Goal: Information Seeking & Learning: Learn about a topic

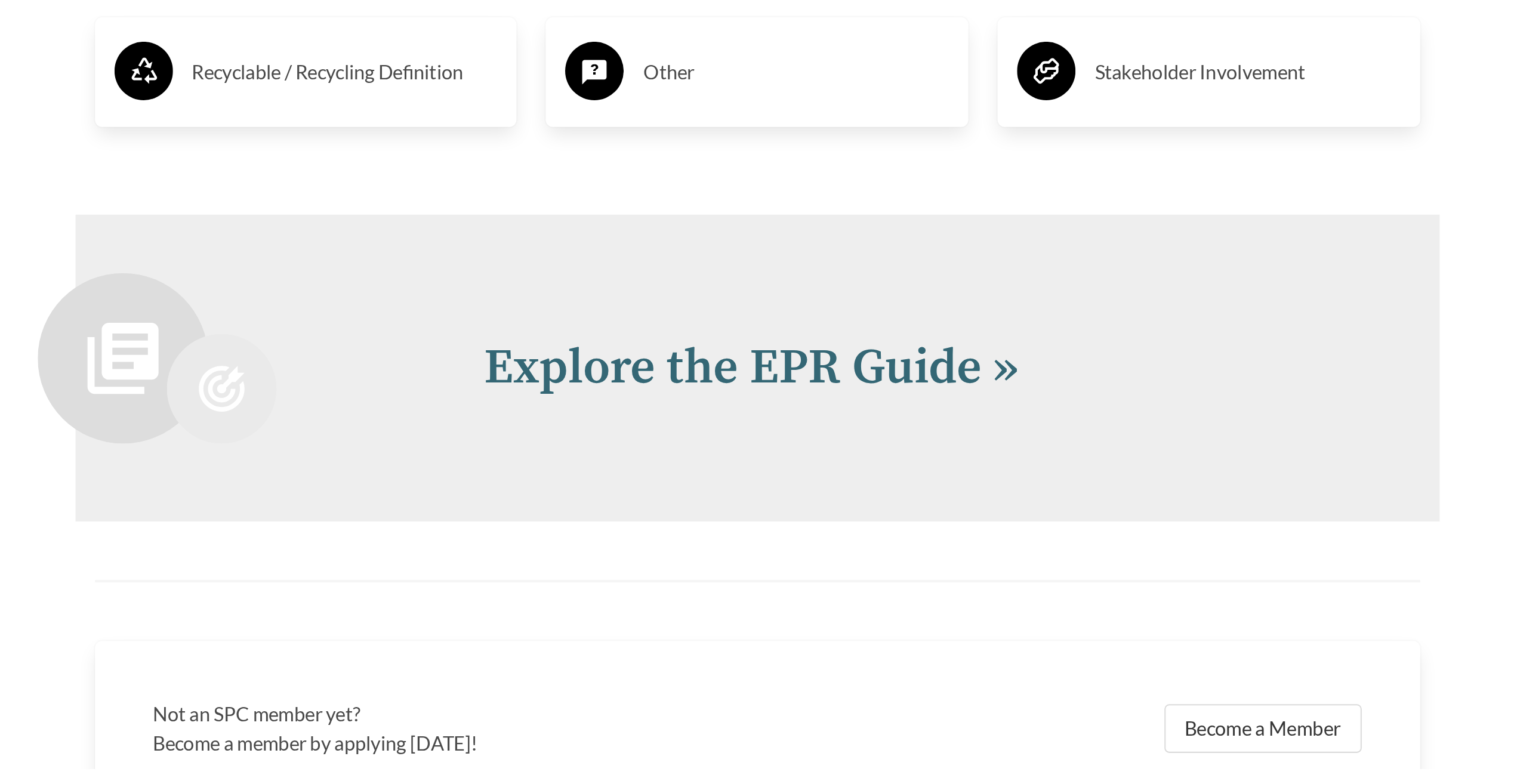
scroll to position [2386, 0]
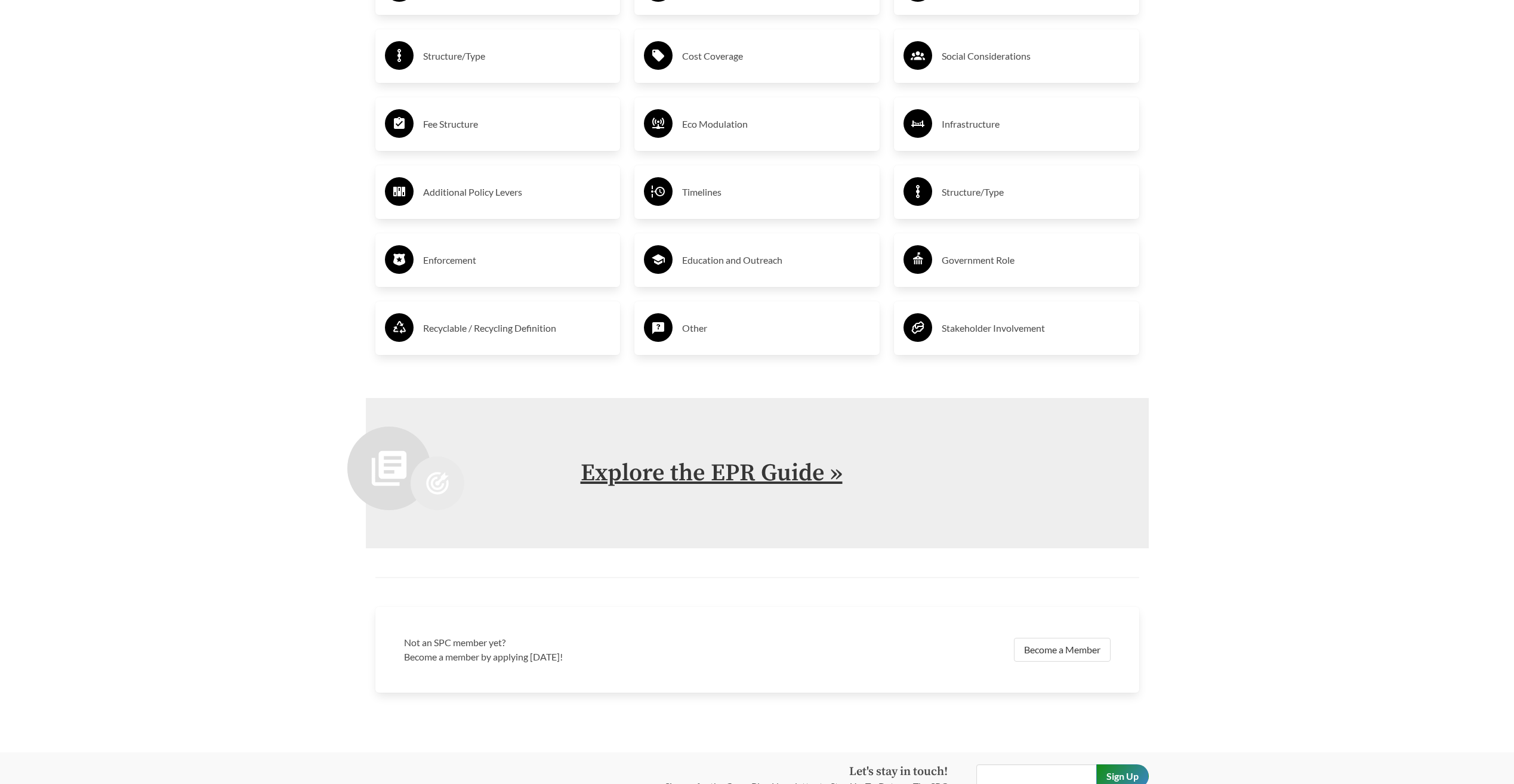
click at [715, 369] on link "Explore the EPR Guide »" at bounding box center [712, 473] width 262 height 30
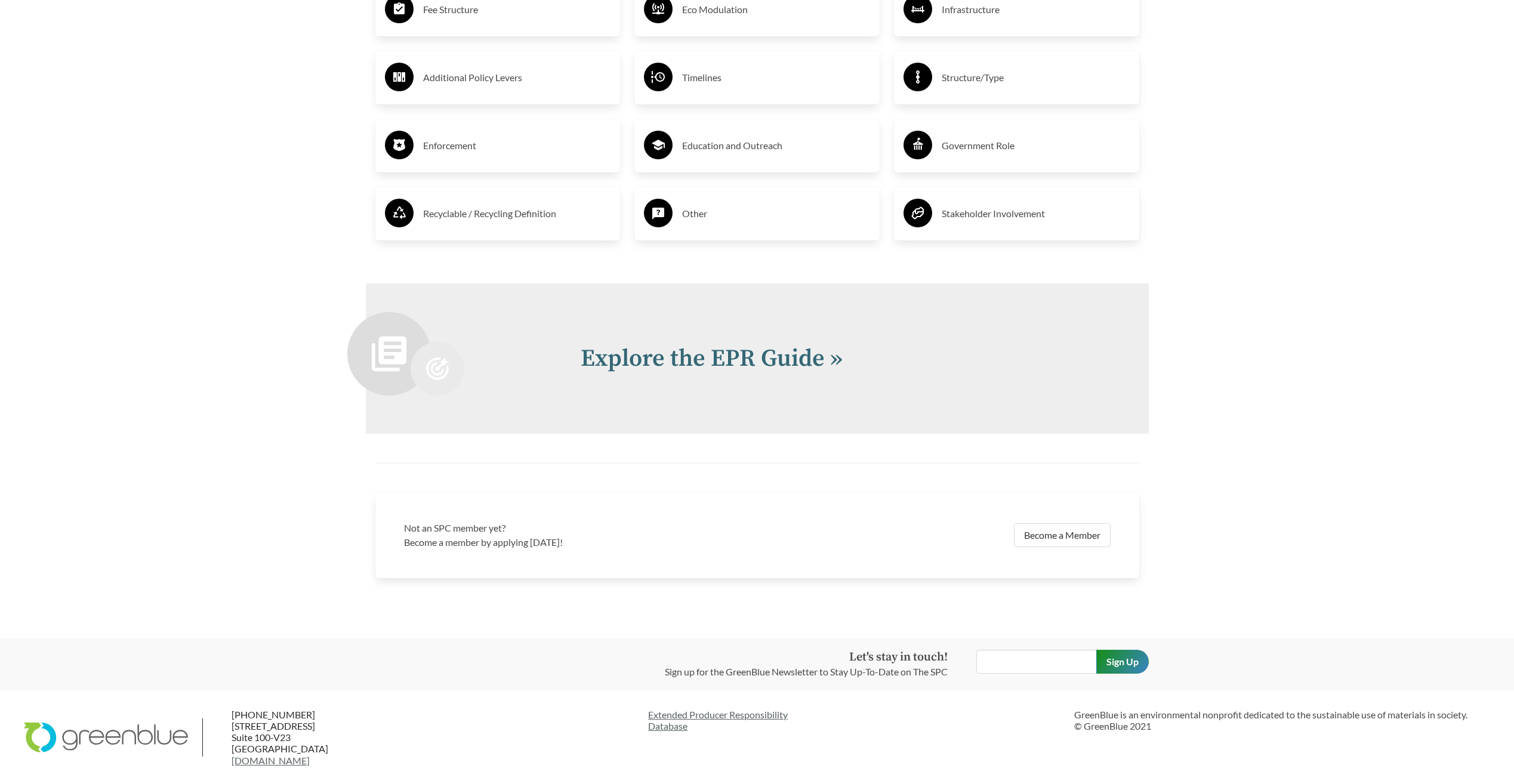
scroll to position [2503, 0]
